Goal: Navigation & Orientation: Find specific page/section

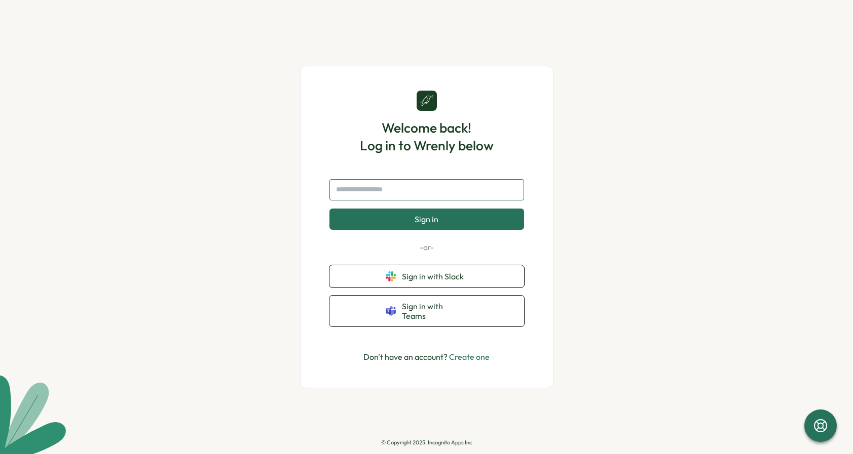
click at [410, 190] on input "text" at bounding box center [426, 189] width 195 height 21
type input "**********"
click at [411, 222] on button "Sign in" at bounding box center [426, 219] width 195 height 21
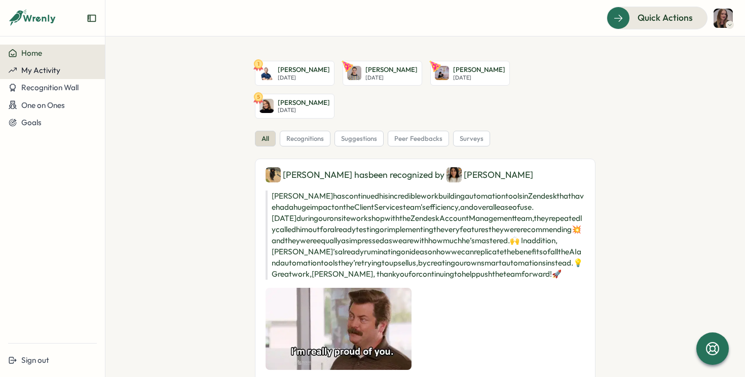
click at [73, 72] on div "My Activity" at bounding box center [52, 70] width 89 height 9
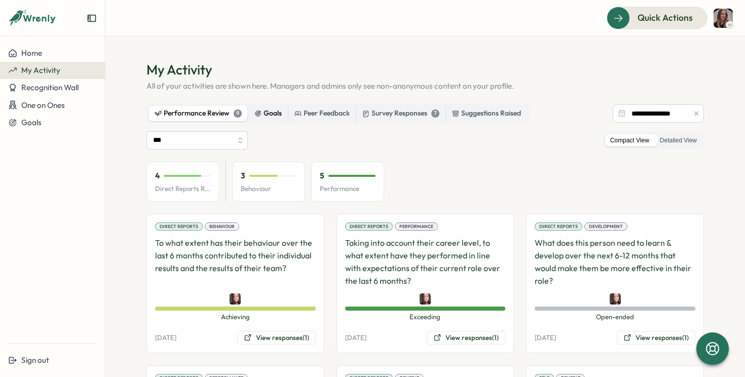
click at [267, 115] on div "Goals" at bounding box center [267, 113] width 27 height 11
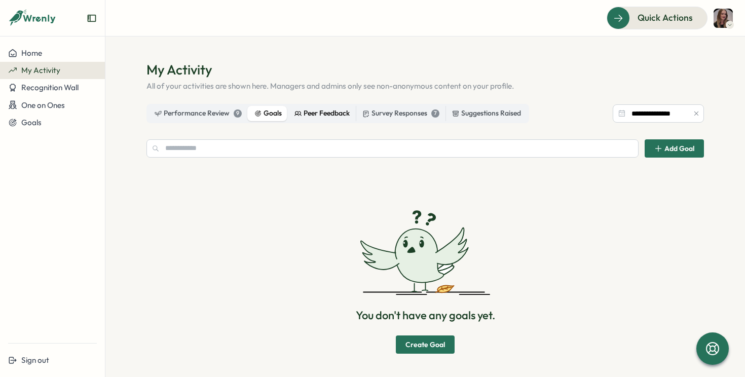
click at [309, 116] on div "Peer Feedback" at bounding box center [321, 113] width 55 height 11
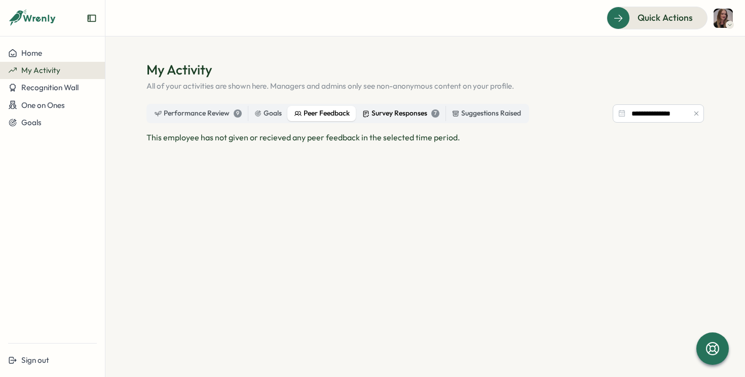
click at [375, 114] on div "Survey Responses 7" at bounding box center [400, 113] width 77 height 11
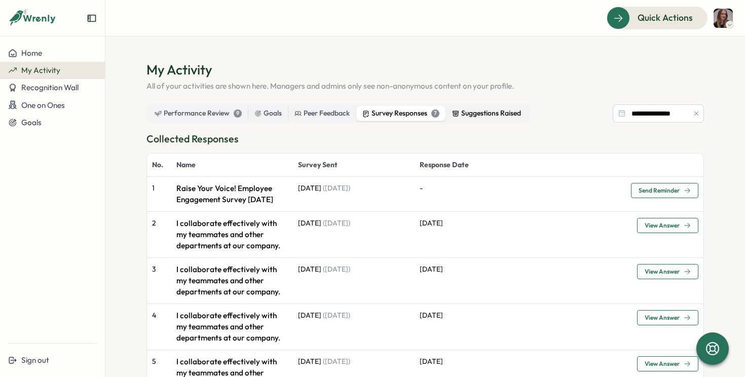
click at [476, 116] on div "Suggestions Raised" at bounding box center [486, 113] width 69 height 11
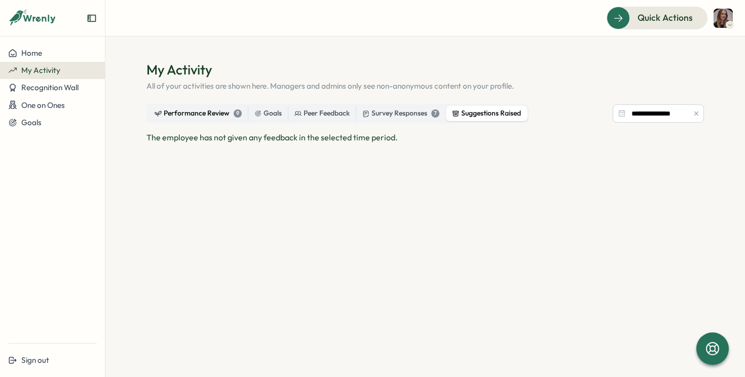
click at [172, 109] on div "Performance Review 9" at bounding box center [198, 113] width 87 height 11
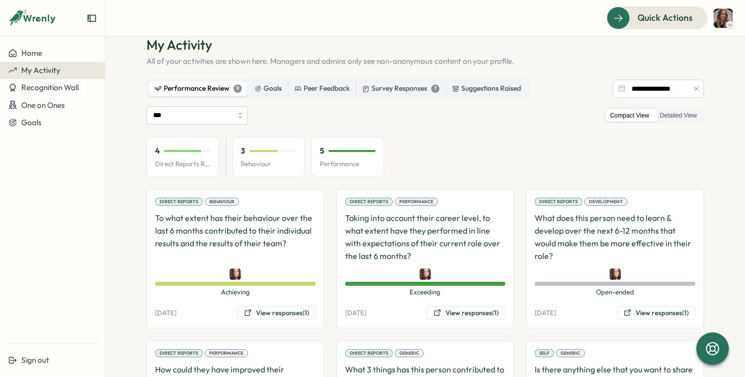
scroll to position [22, 0]
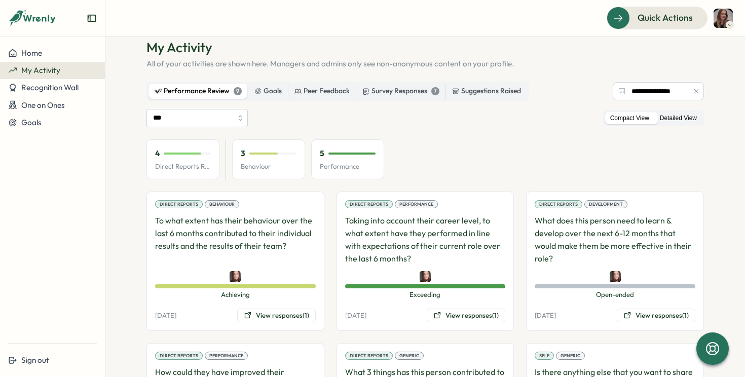
click at [678, 119] on label "Detailed View" at bounding box center [678, 118] width 47 height 13
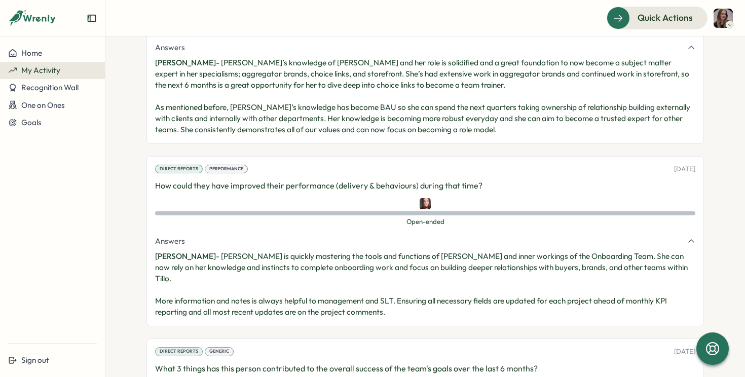
scroll to position [0, 0]
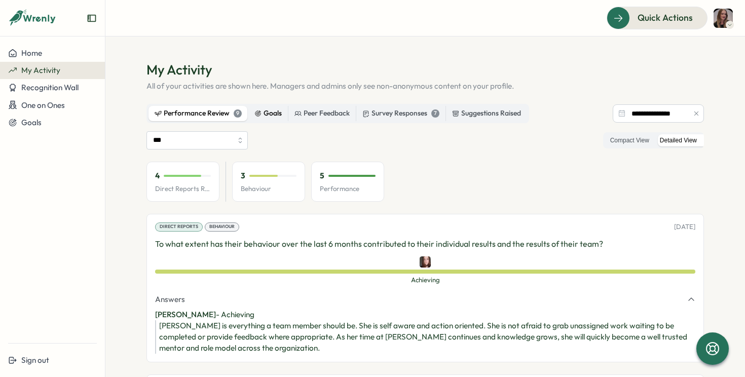
click at [267, 114] on div "Goals" at bounding box center [267, 113] width 27 height 11
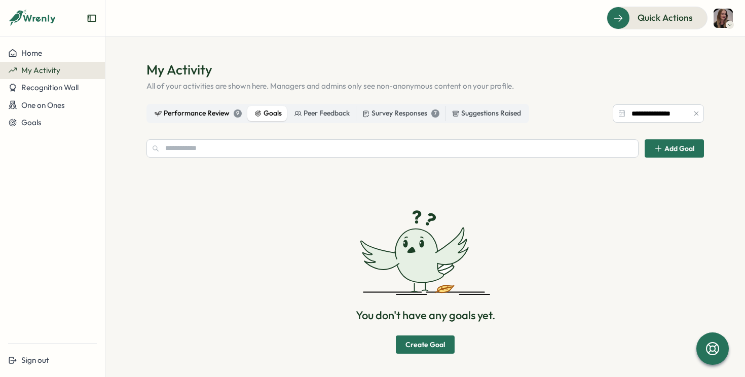
click at [198, 114] on div "Performance Review 9" at bounding box center [198, 113] width 87 height 11
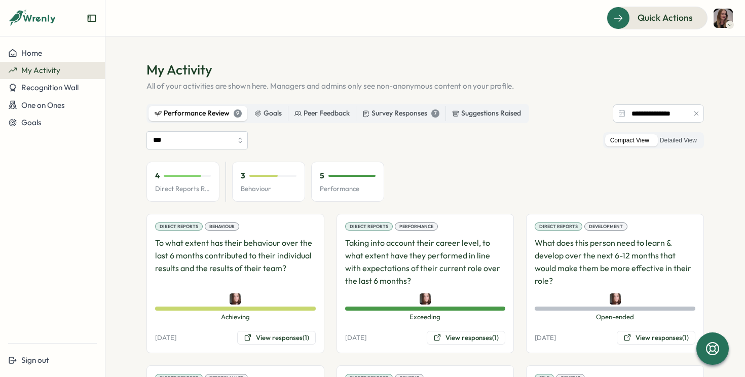
click at [352, 172] on div "5" at bounding box center [348, 175] width 56 height 11
click at [253, 176] on div at bounding box center [263, 176] width 28 height 2
click at [191, 175] on div at bounding box center [182, 176] width 37 height 2
click at [78, 94] on button "Recognition Wall" at bounding box center [52, 87] width 105 height 17
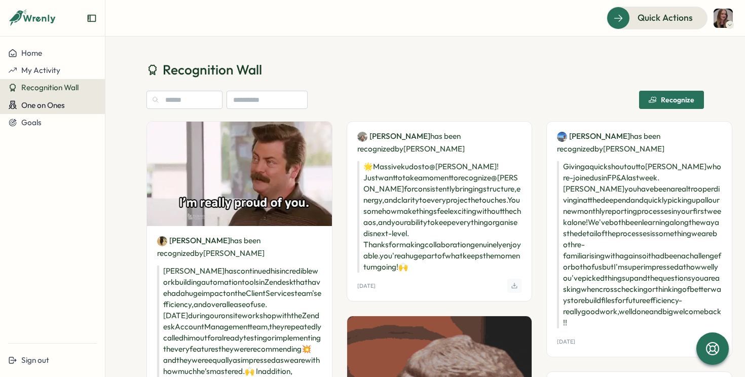
click at [25, 101] on span "One on Ones" at bounding box center [43, 105] width 44 height 10
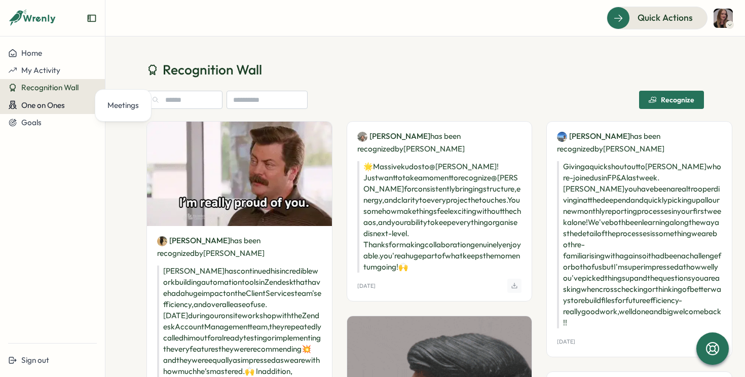
click at [58, 104] on span "One on Ones" at bounding box center [43, 105] width 44 height 10
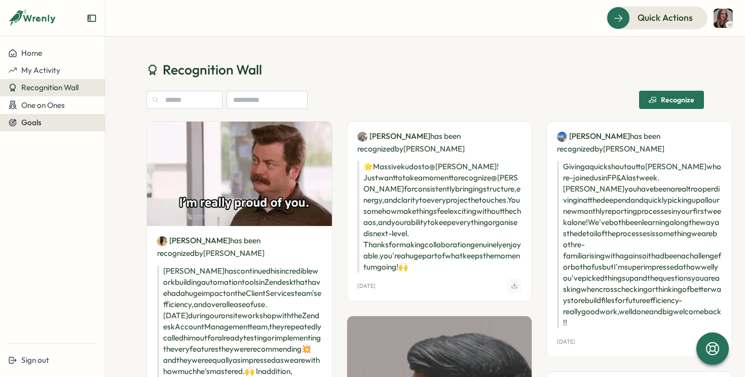
click at [33, 122] on span "Goals" at bounding box center [31, 123] width 20 height 10
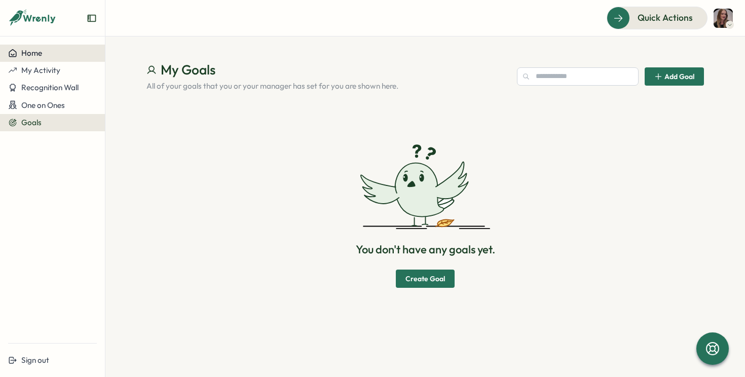
click at [44, 52] on div "Home" at bounding box center [52, 53] width 89 height 9
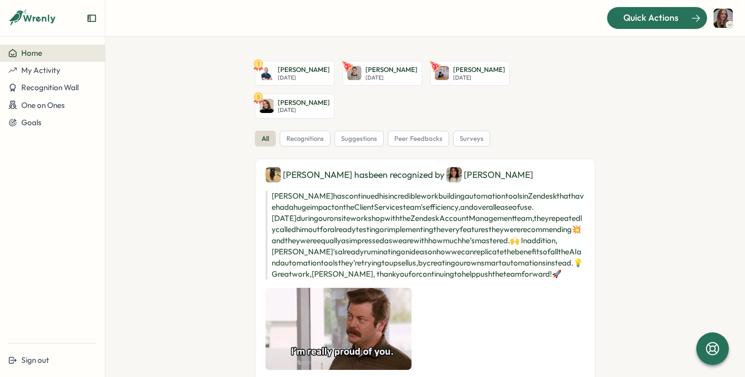
click at [659, 15] on span "Quick Actions" at bounding box center [650, 17] width 55 height 13
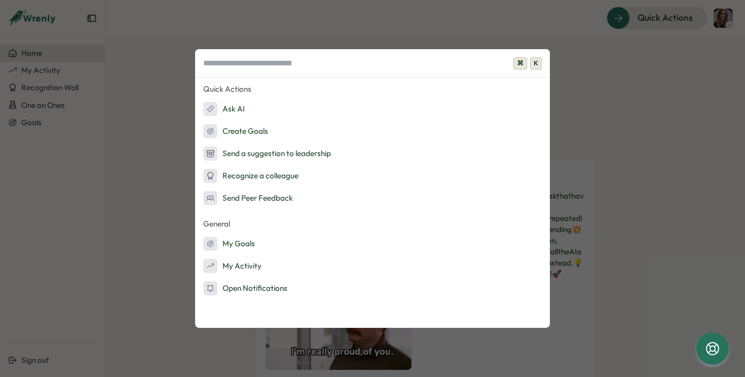
click at [455, 30] on div "⌘ K Quick Actions Ask AI Create Goals Send a suggestion to leadership Recognize…" at bounding box center [372, 188] width 745 height 377
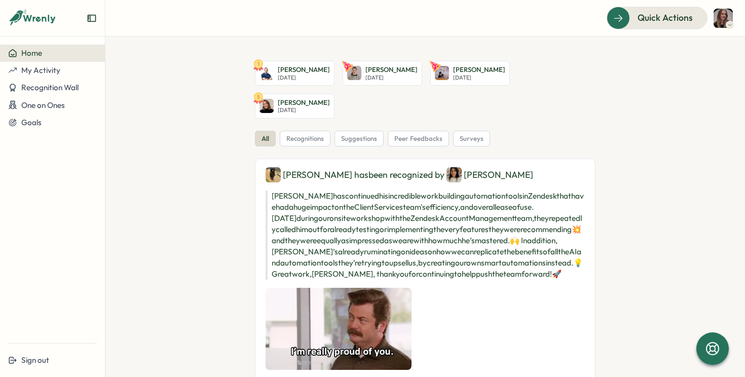
click at [729, 13] on img at bounding box center [722, 18] width 19 height 19
click at [500, 30] on header "Quick Actions" at bounding box center [424, 18] width 639 height 36
click at [52, 67] on span "My Activity" at bounding box center [40, 70] width 39 height 10
